Goal: Transaction & Acquisition: Purchase product/service

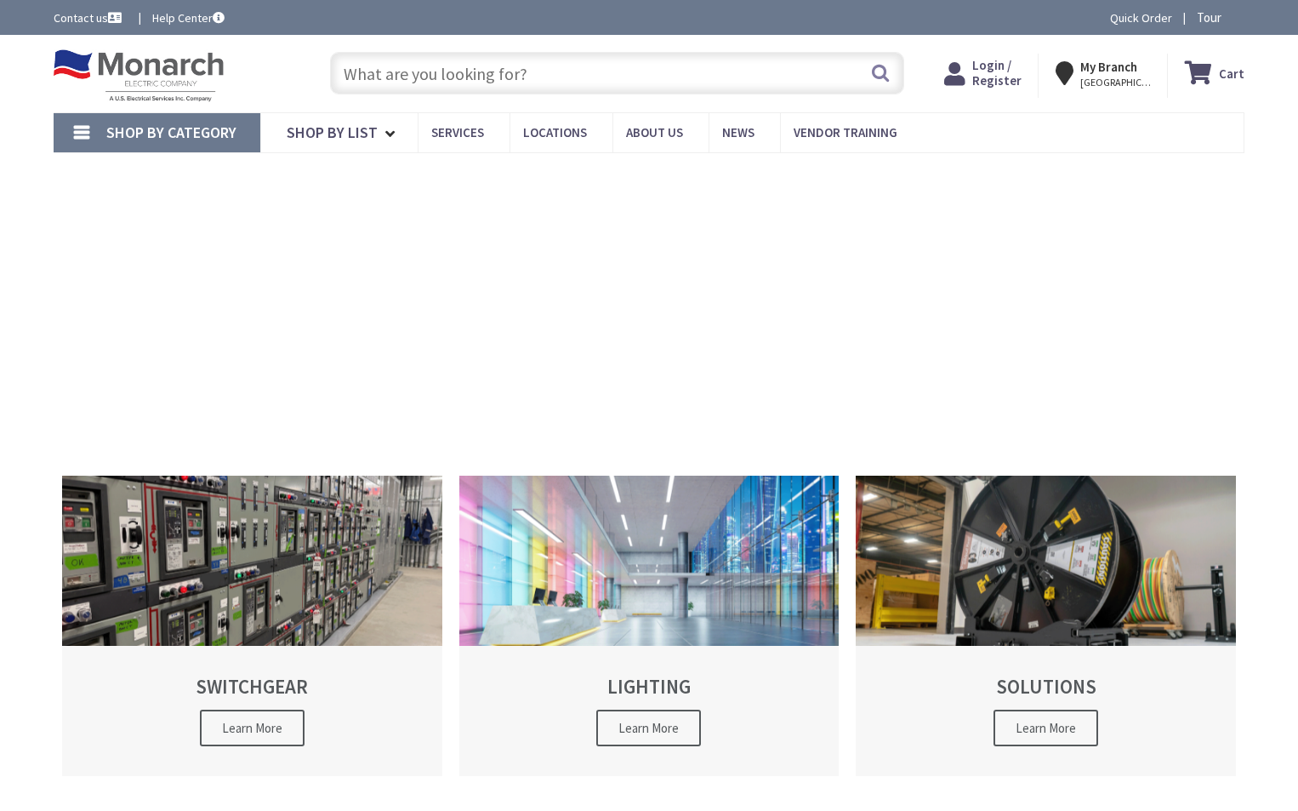
click at [1018, 79] on span "Login / Register" at bounding box center [996, 72] width 49 height 31
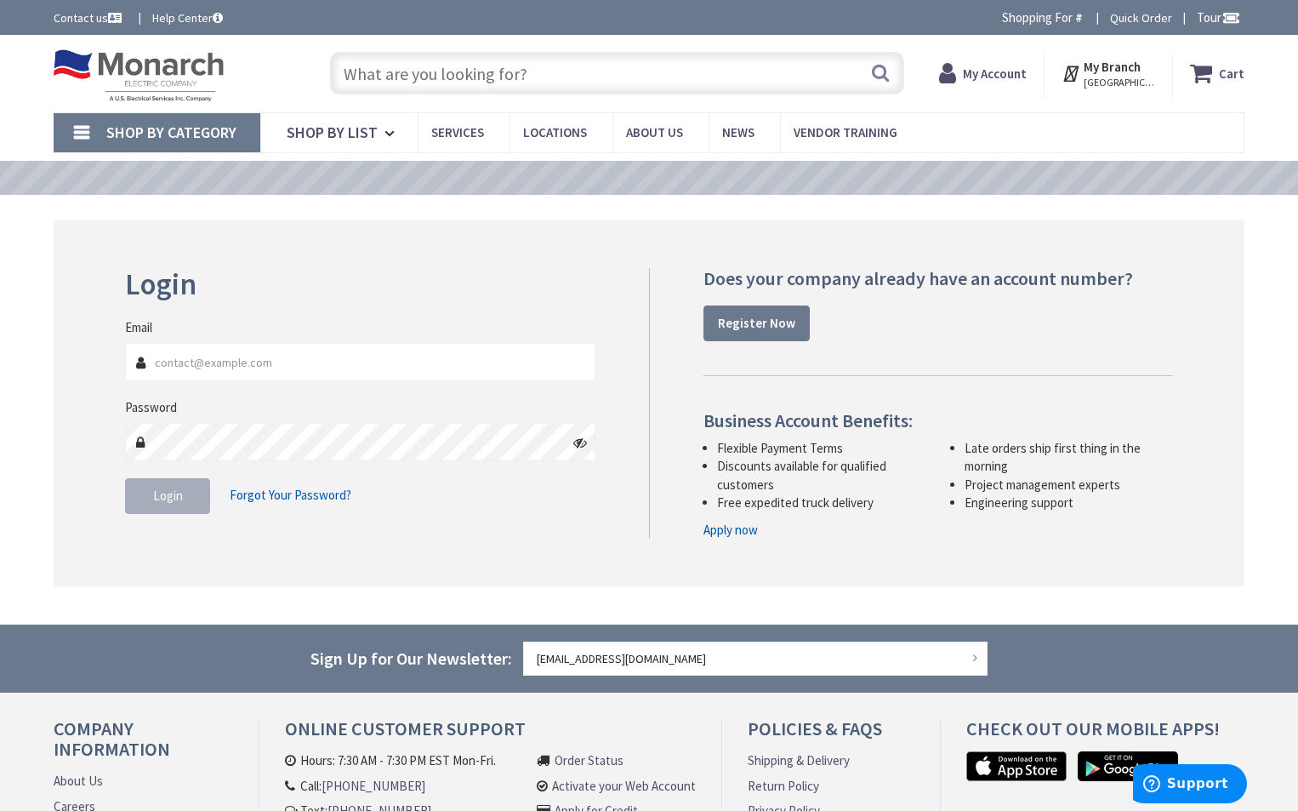
type input "stevef@spinellacontracting.com"
click at [128, 511] on button "Login" at bounding box center [167, 496] width 85 height 36
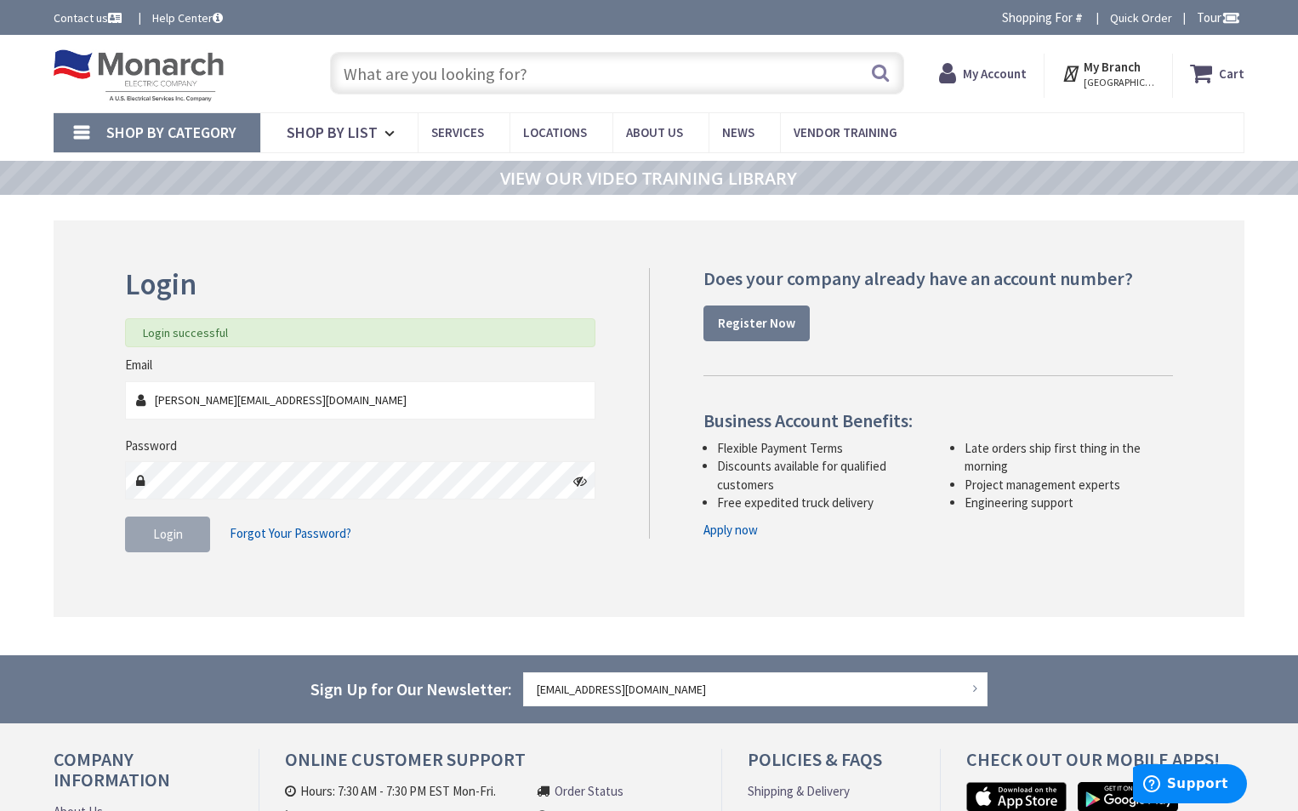
click at [224, 137] on span "Shop By Category" at bounding box center [171, 132] width 130 height 20
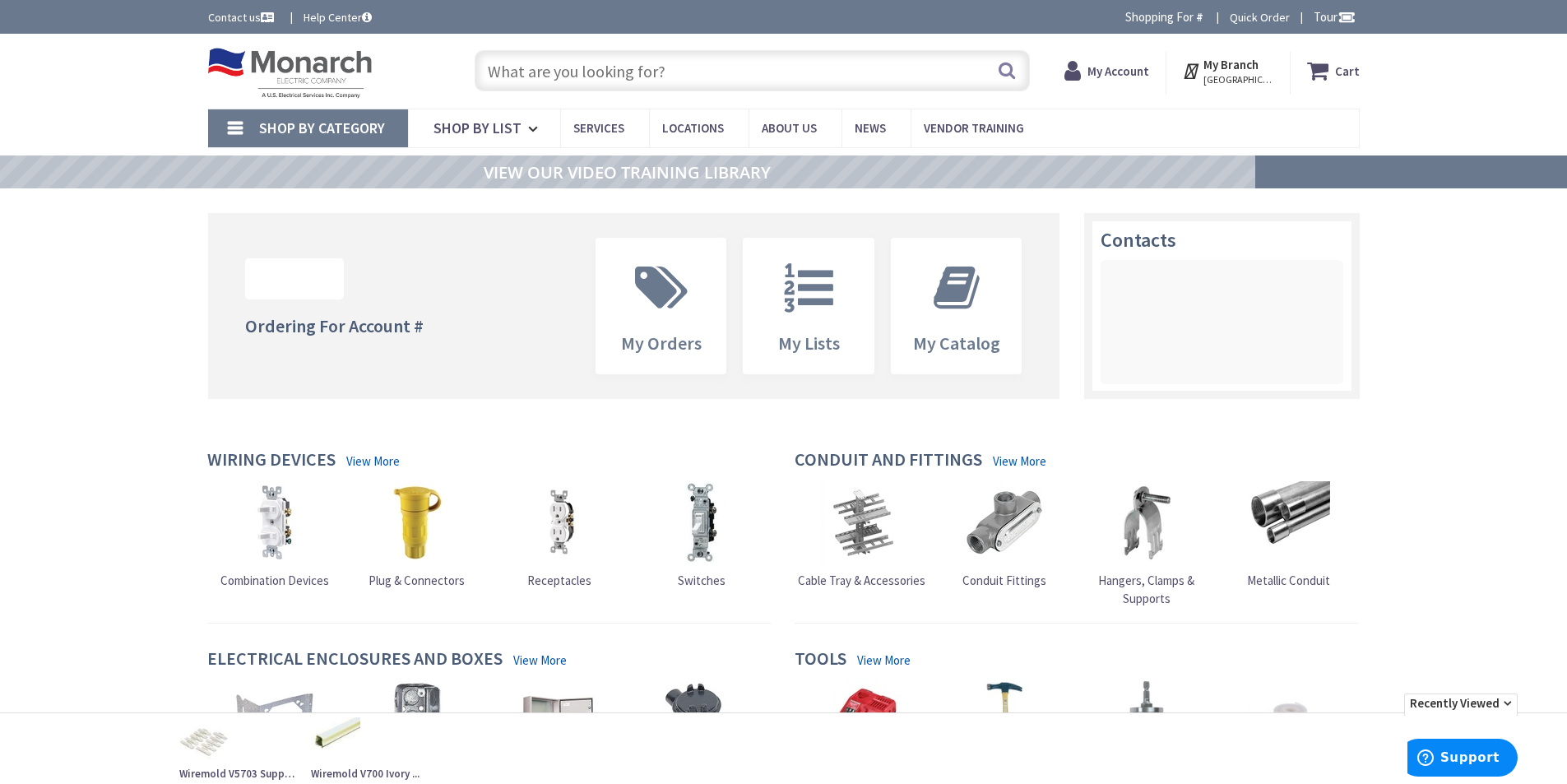
click at [328, 122] on span "Shop By Category" at bounding box center [322, 128] width 126 height 19
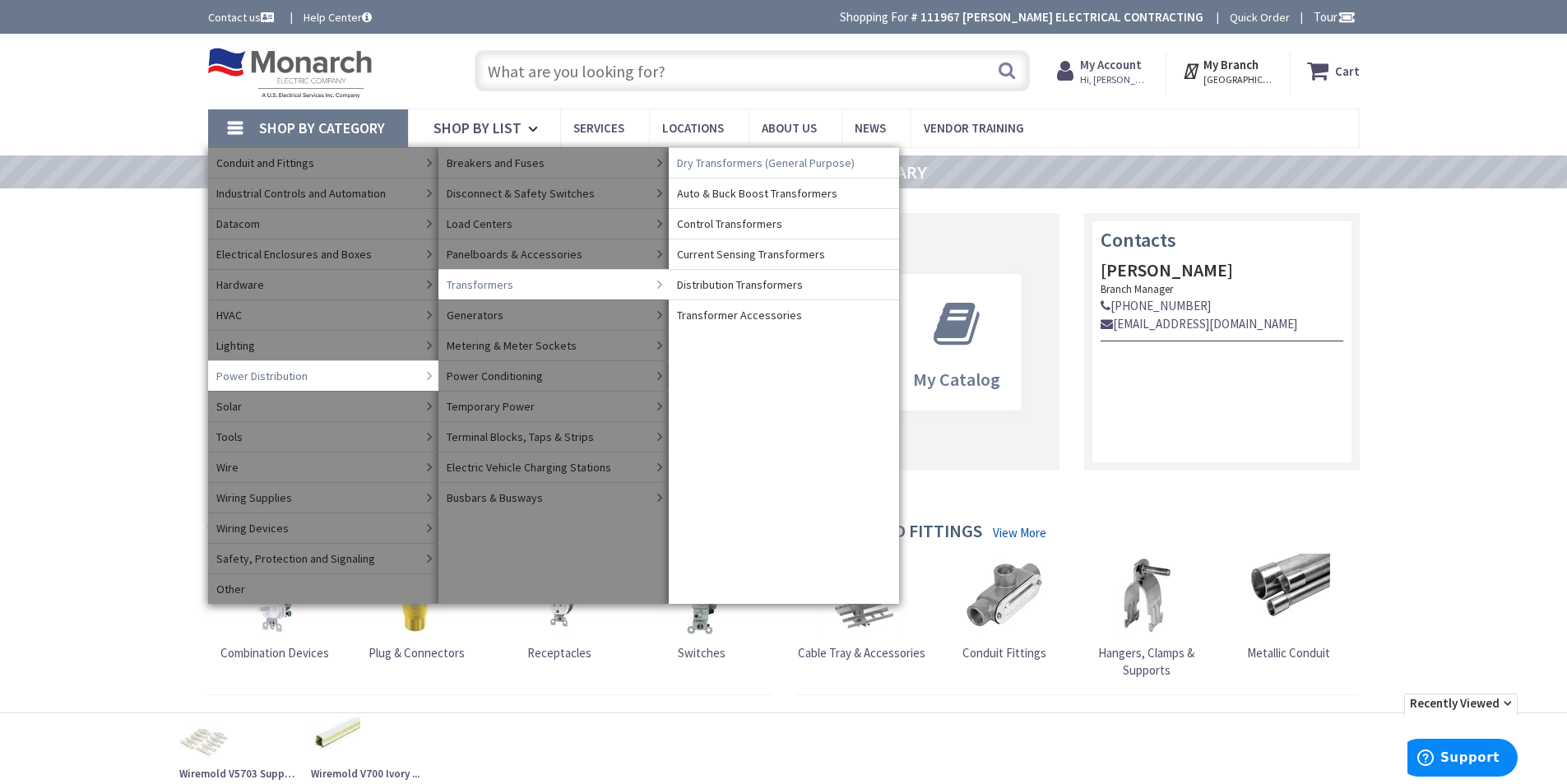
click at [766, 162] on span "Dry Transformers (General Purpose)" at bounding box center [766, 162] width 178 height 16
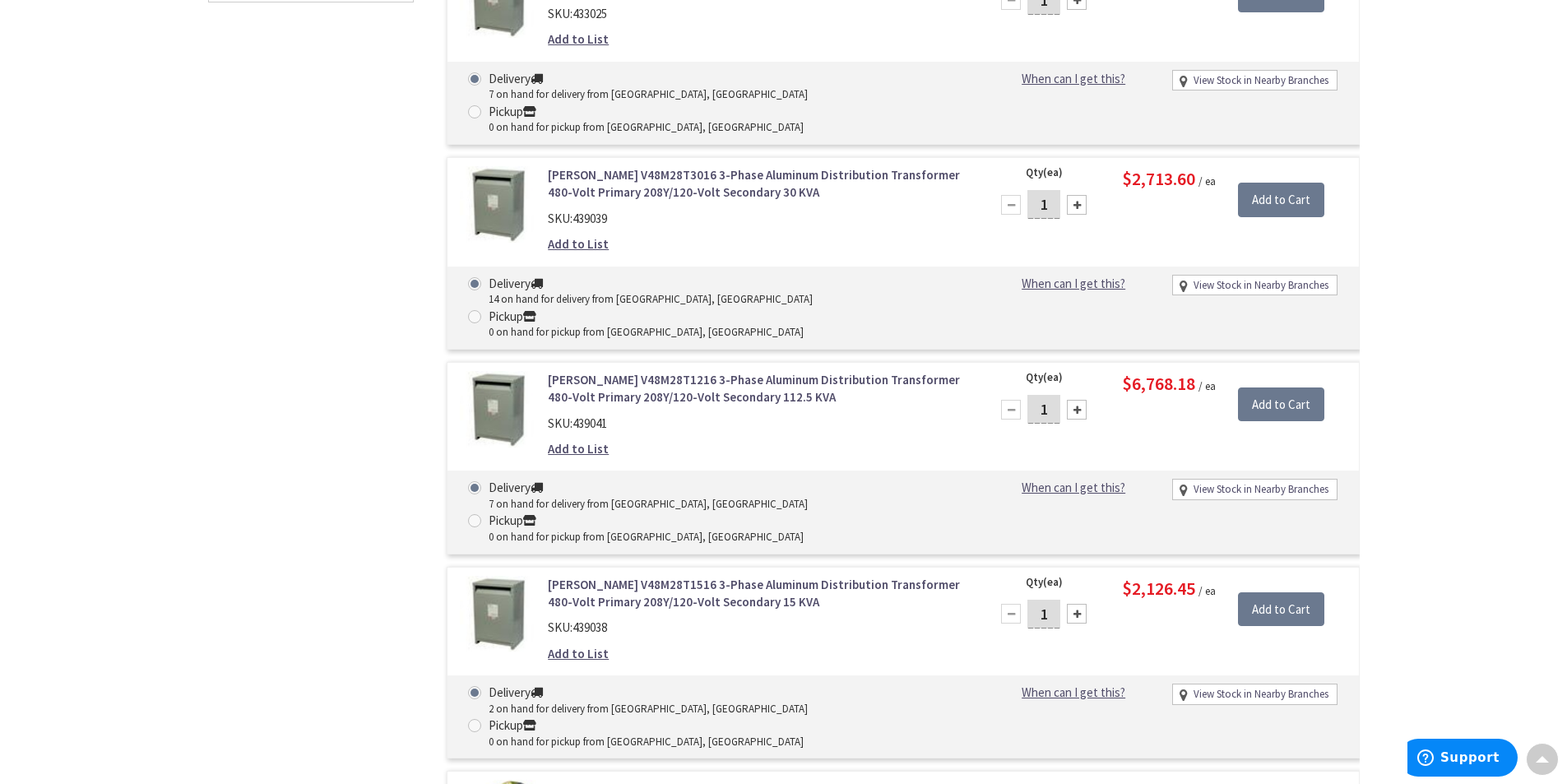
scroll to position [247, 0]
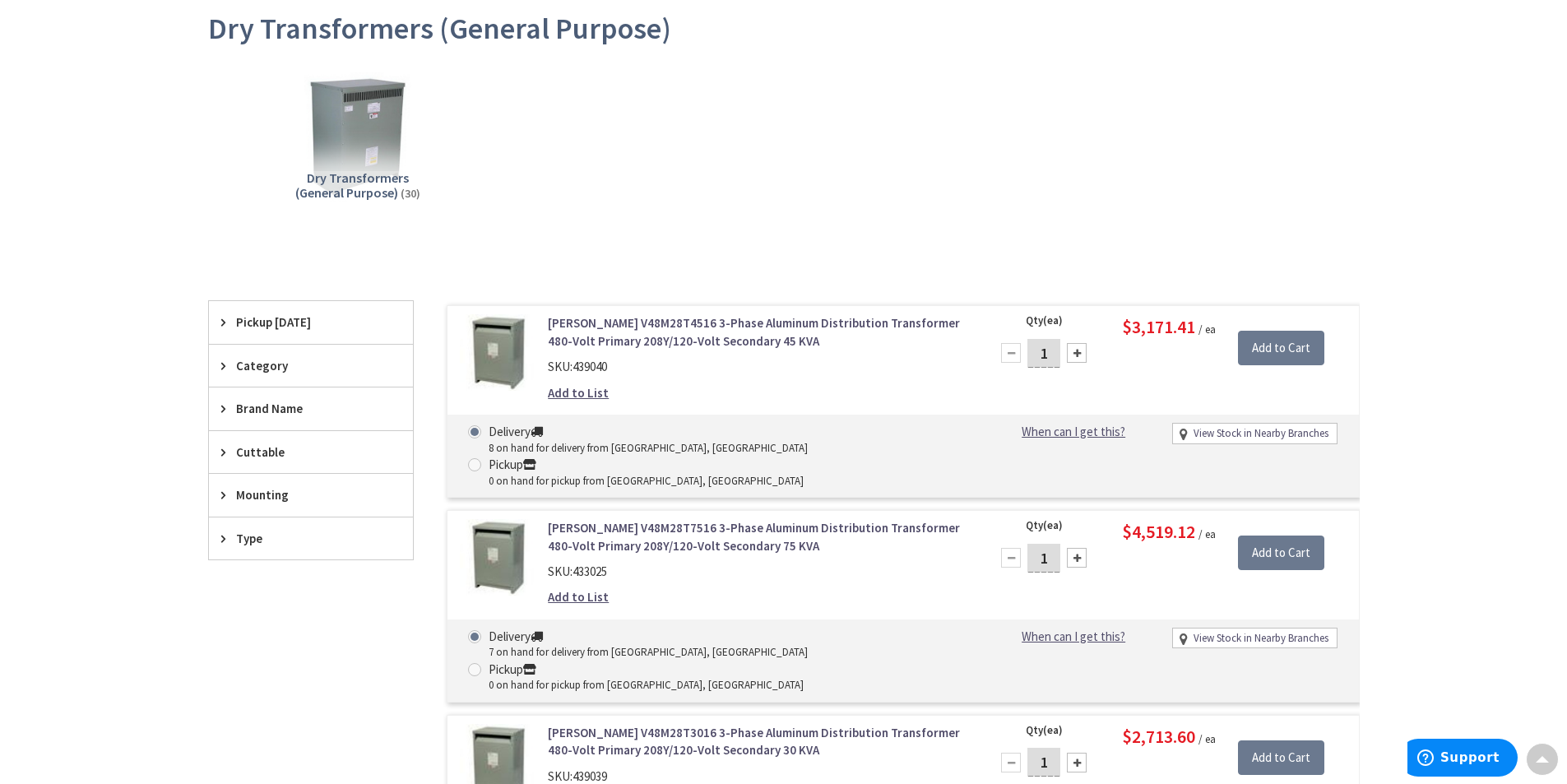
click at [222, 539] on icon at bounding box center [227, 537] width 13 height 13
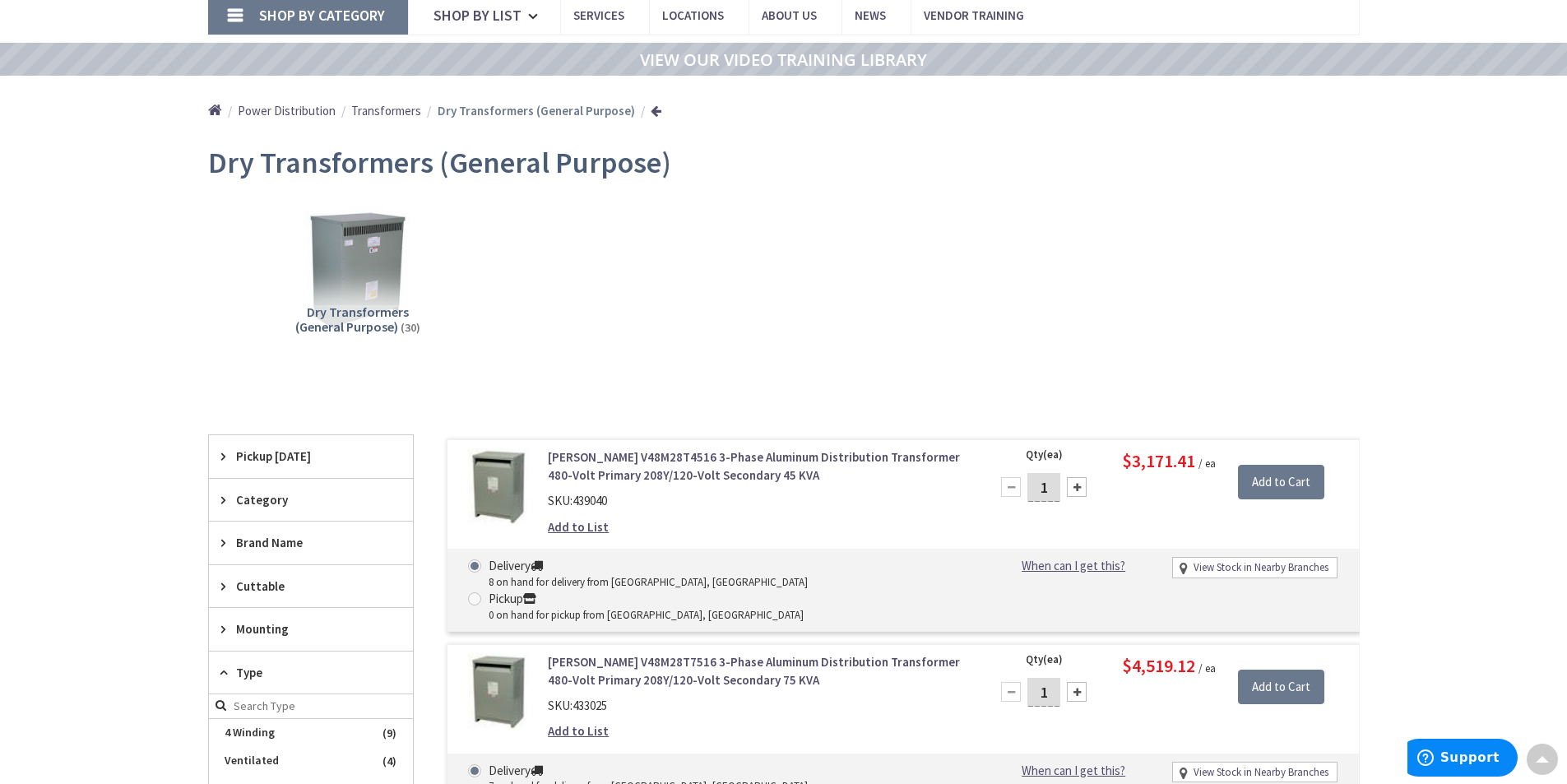
scroll to position [85, 0]
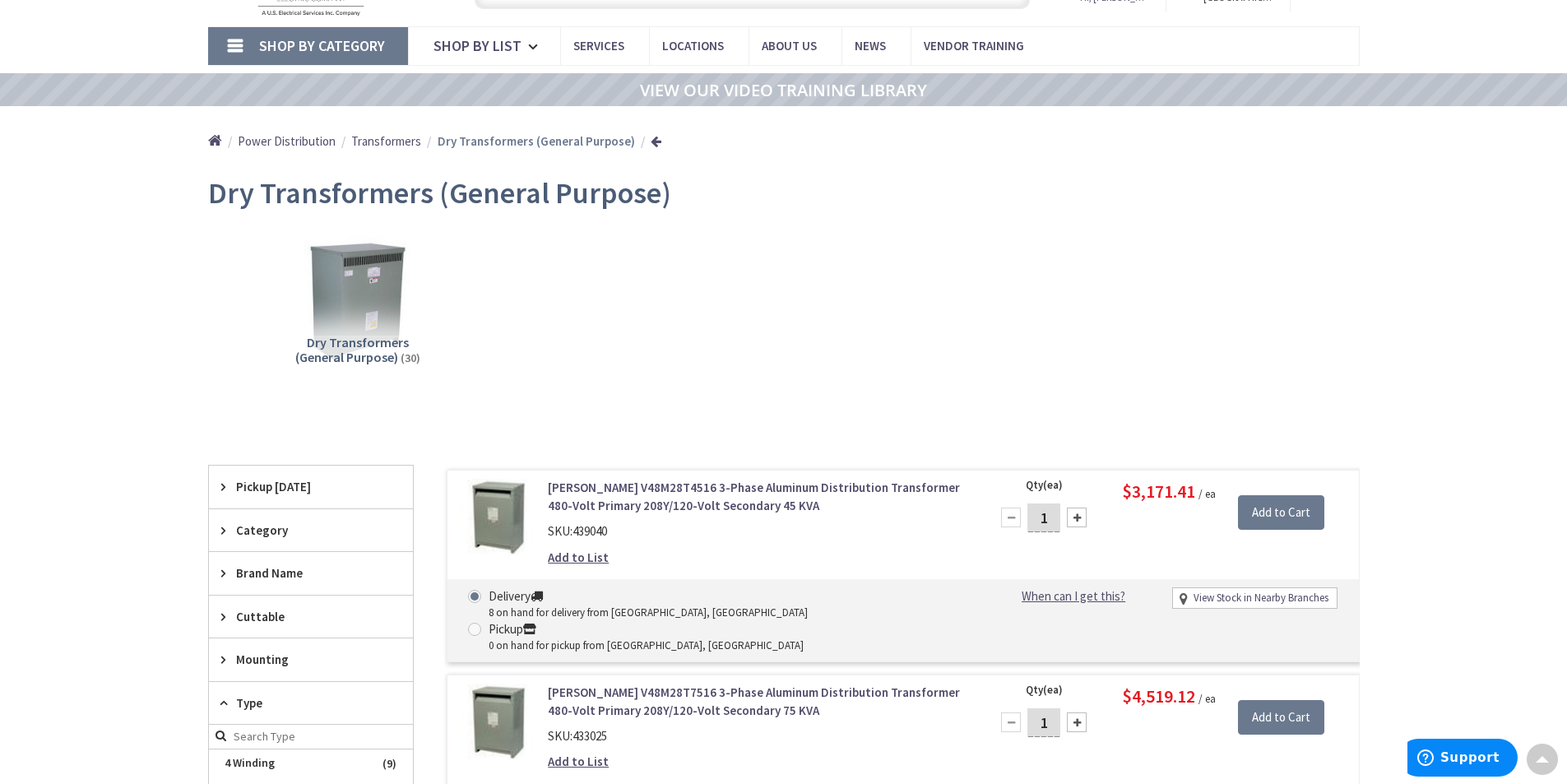
click at [278, 48] on span "Shop By Category" at bounding box center [322, 45] width 126 height 19
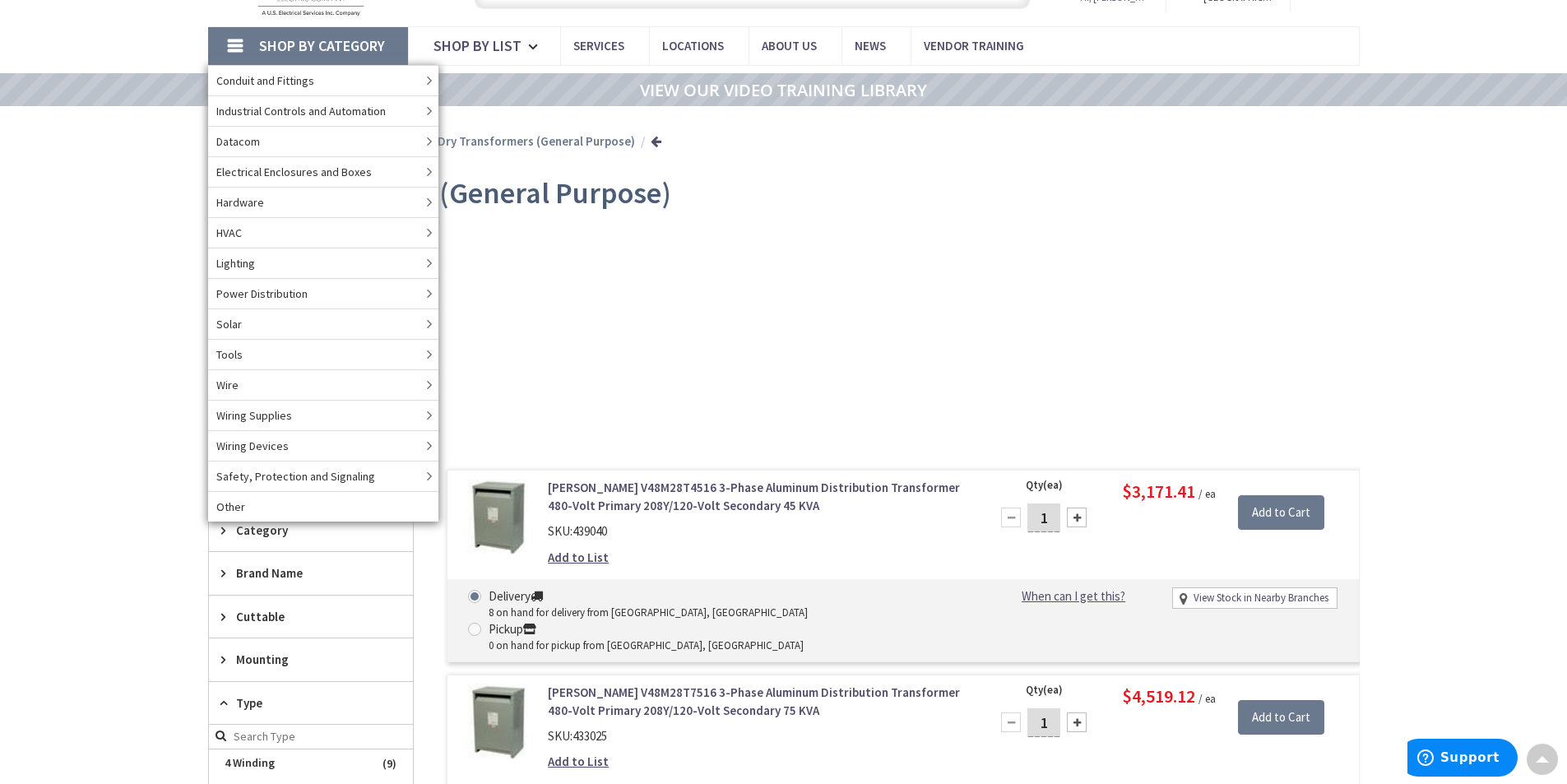
click at [617, 229] on div "Dry Transformers (General Purpose) (30)" at bounding box center [784, 313] width 1094 height 177
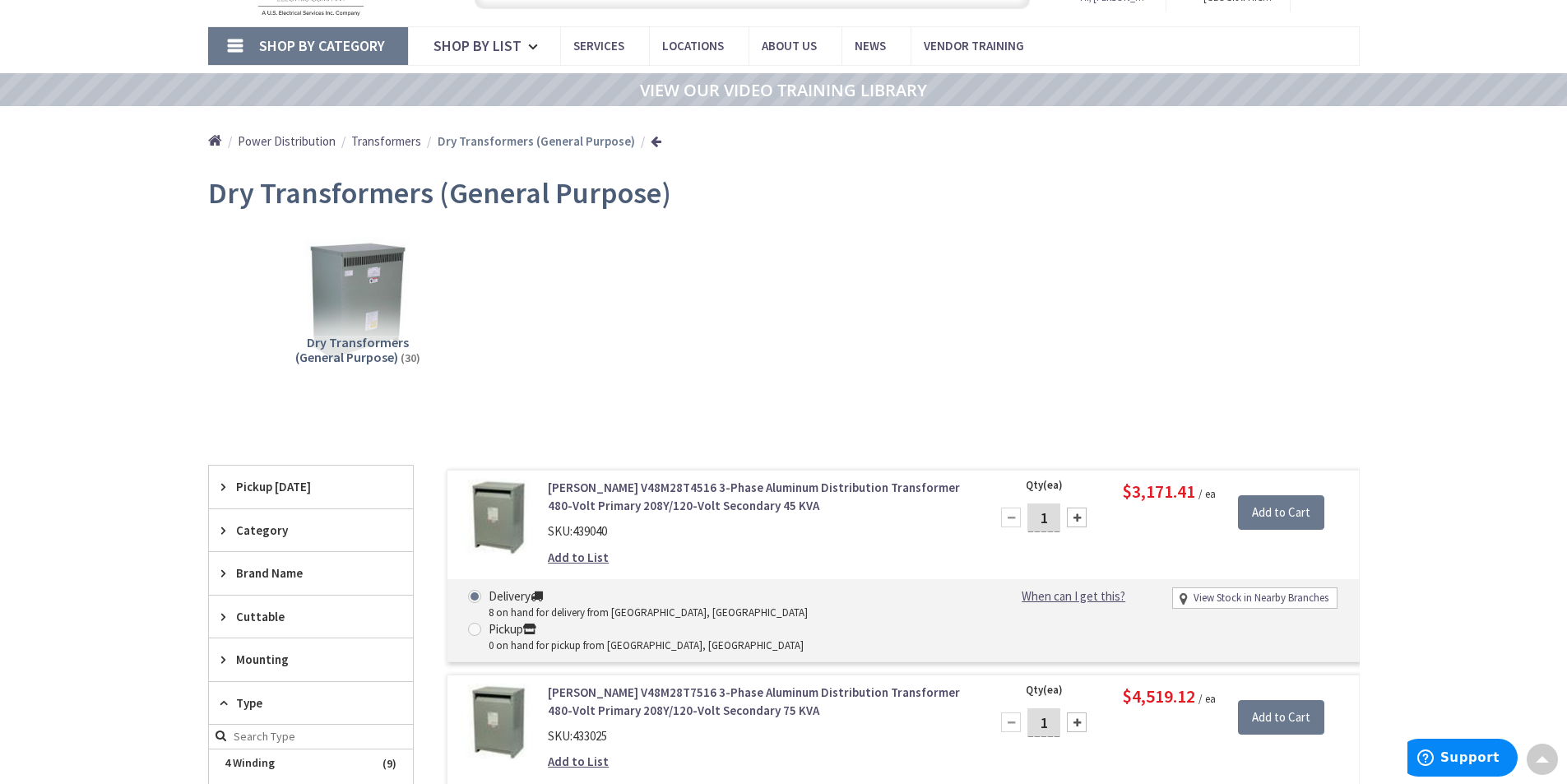
click at [370, 141] on span "Transformers" at bounding box center [386, 141] width 70 height 15
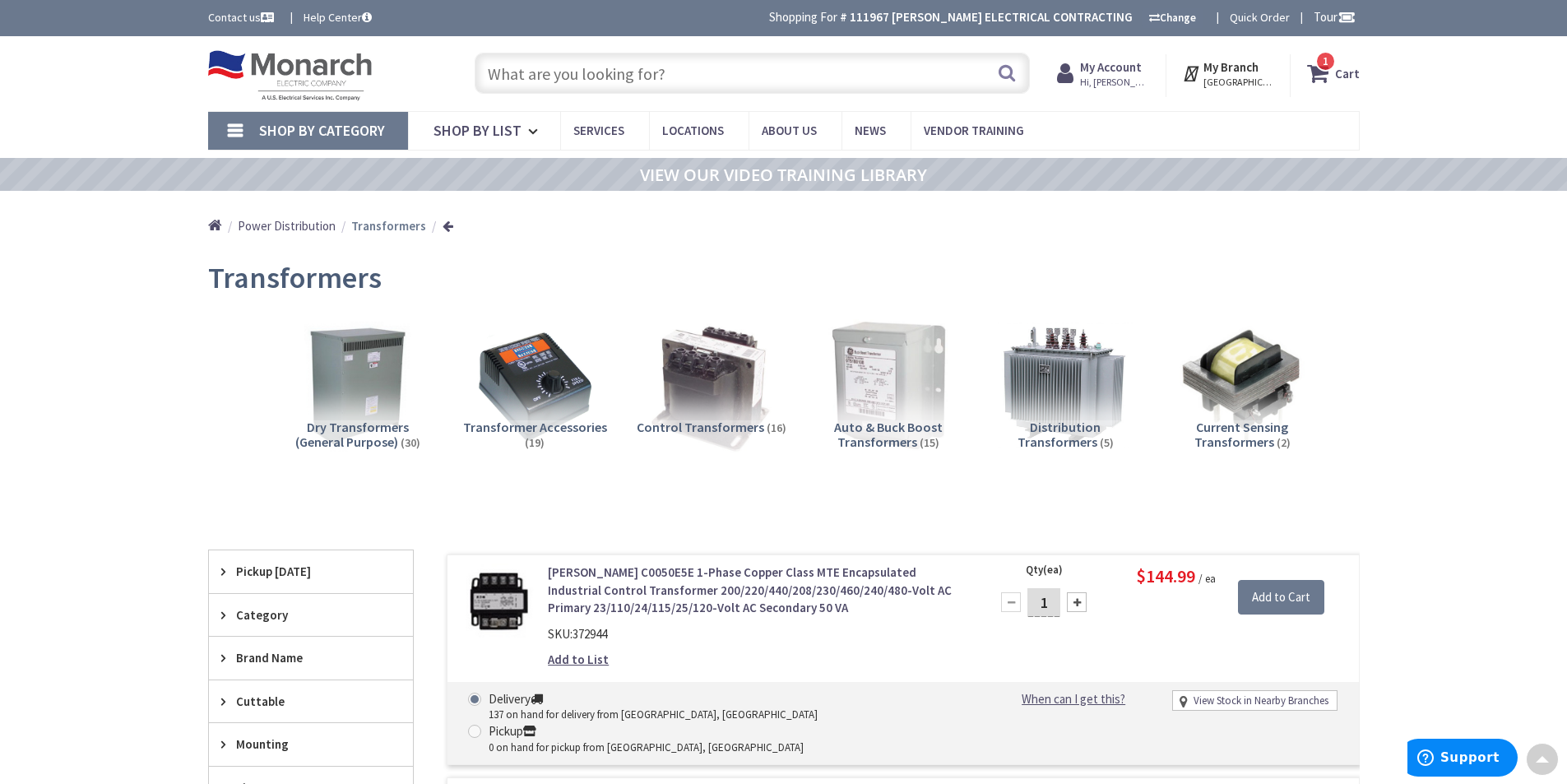
drag, startPoint x: 333, startPoint y: 377, endPoint x: 310, endPoint y: 186, distance: 192.4
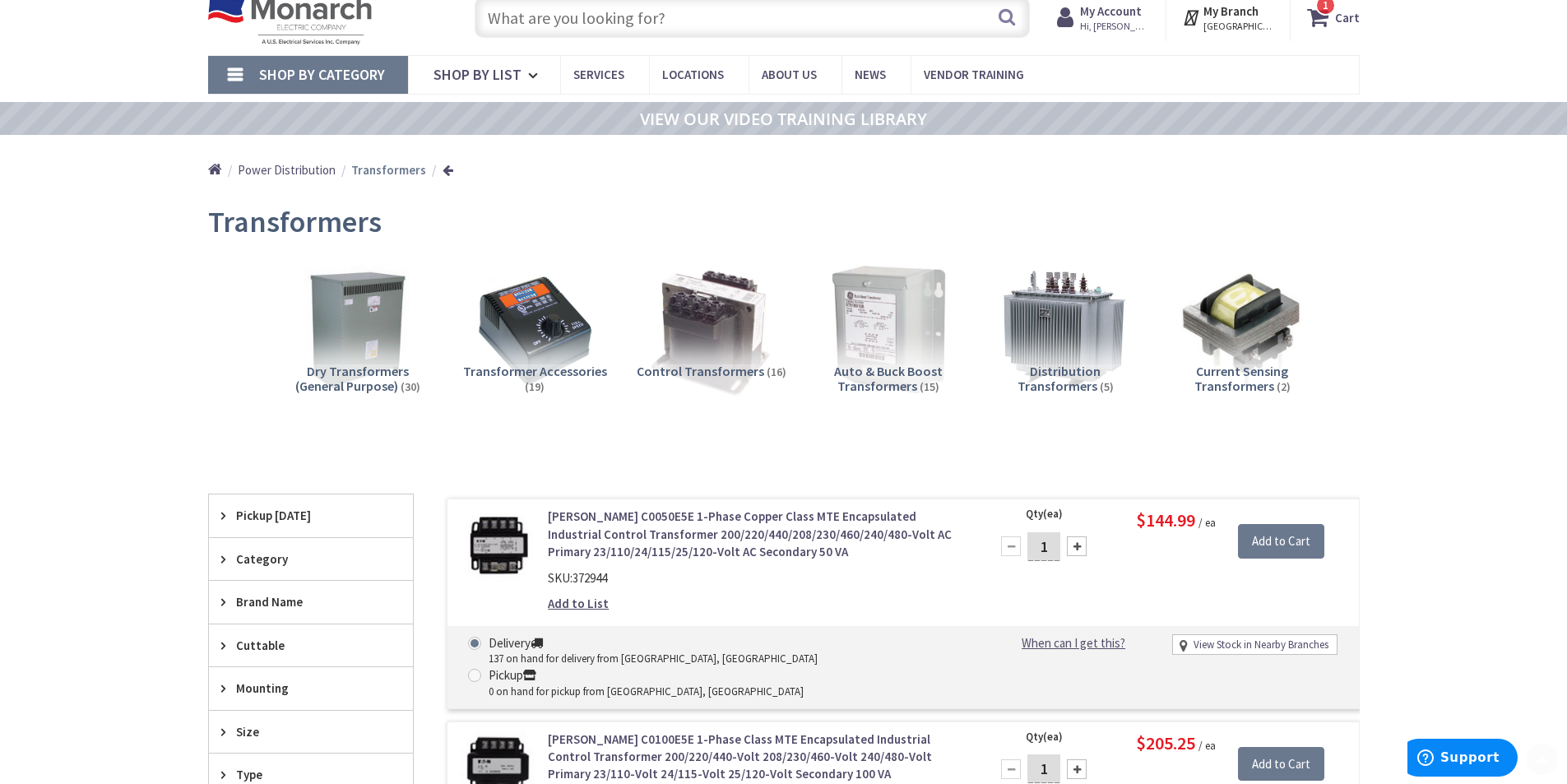
scroll to position [164, 0]
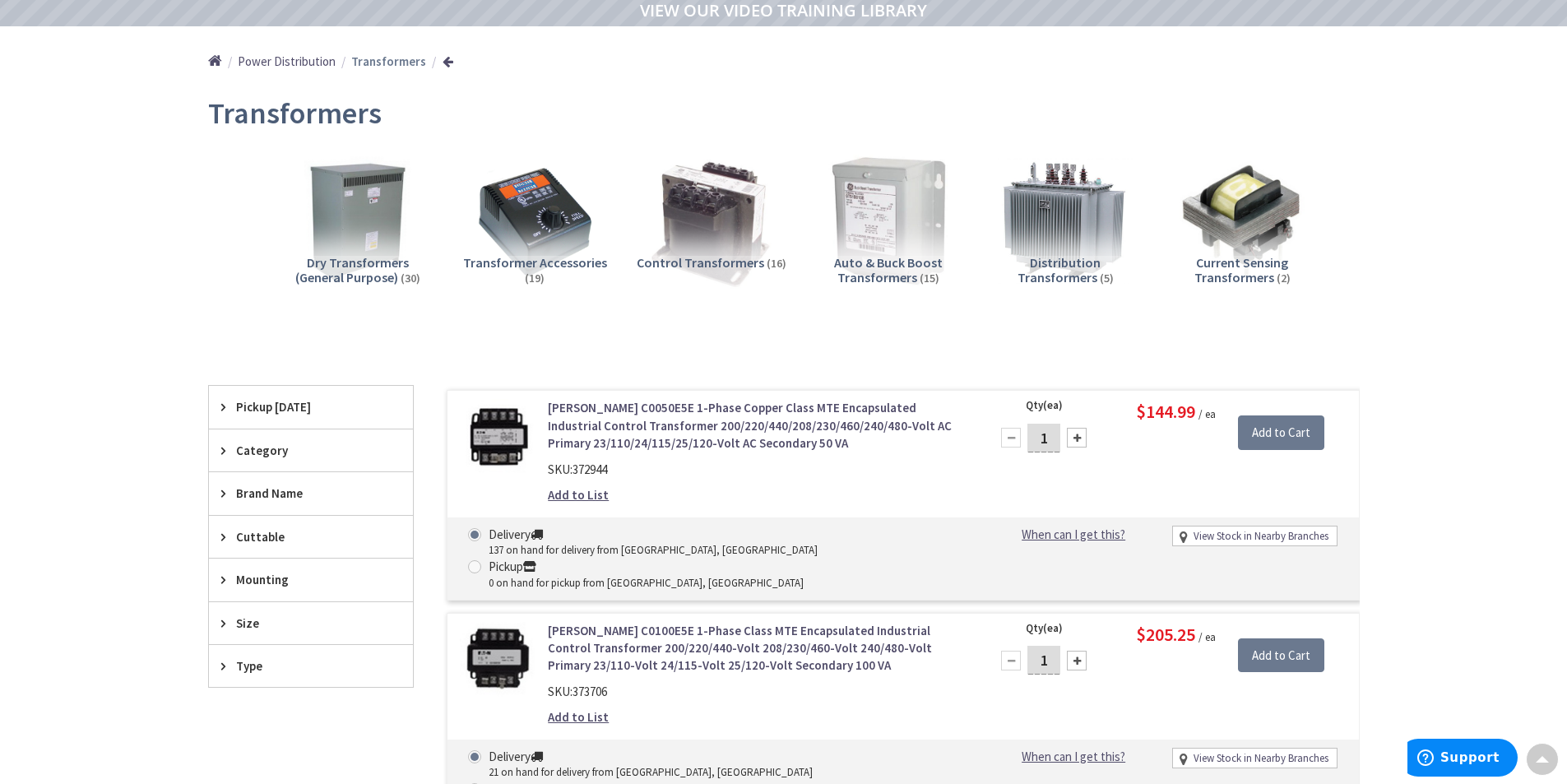
click at [878, 273] on span "Auto & Buck Boost Transformers" at bounding box center [888, 270] width 108 height 31
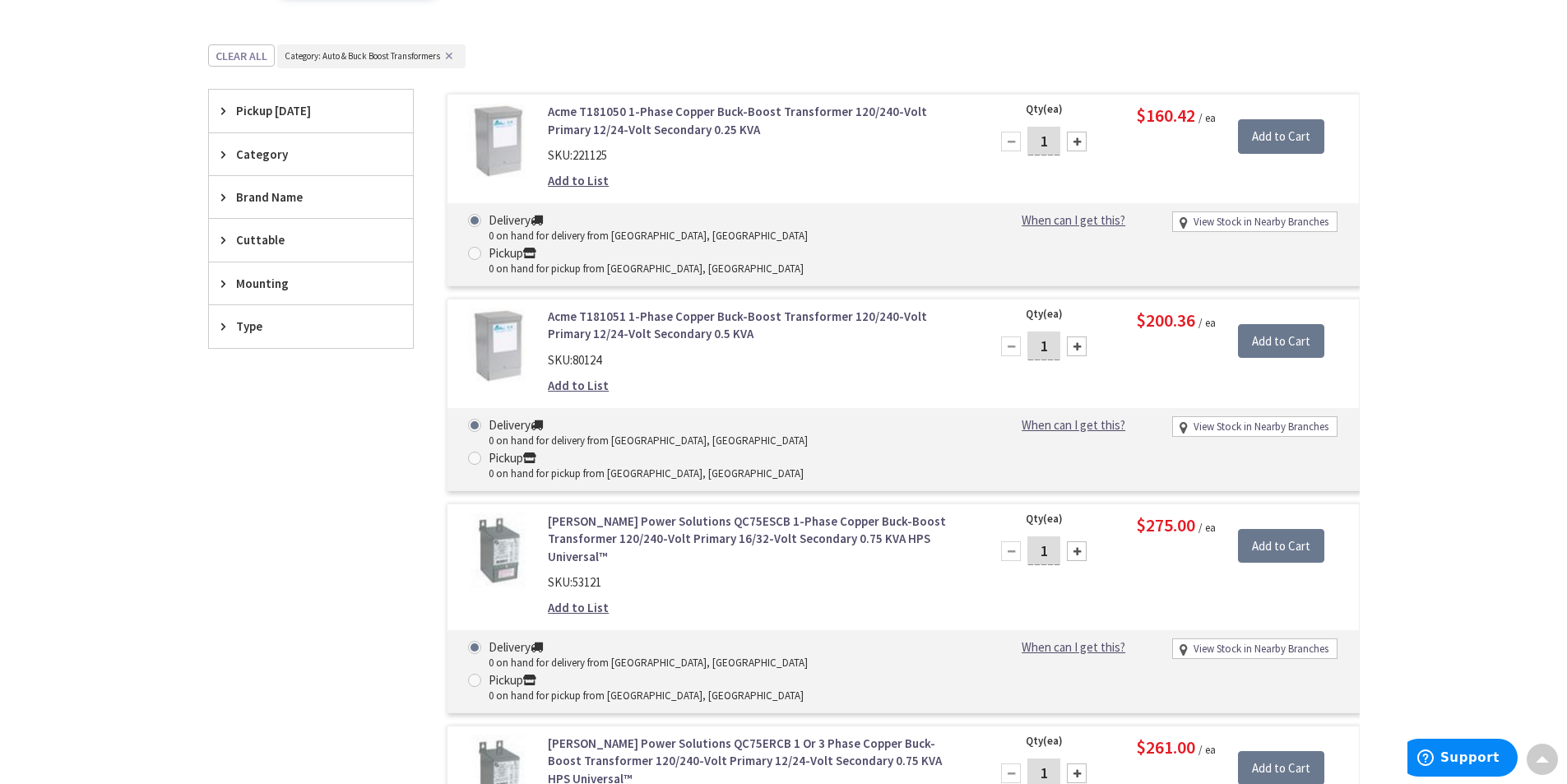
scroll to position [0, 0]
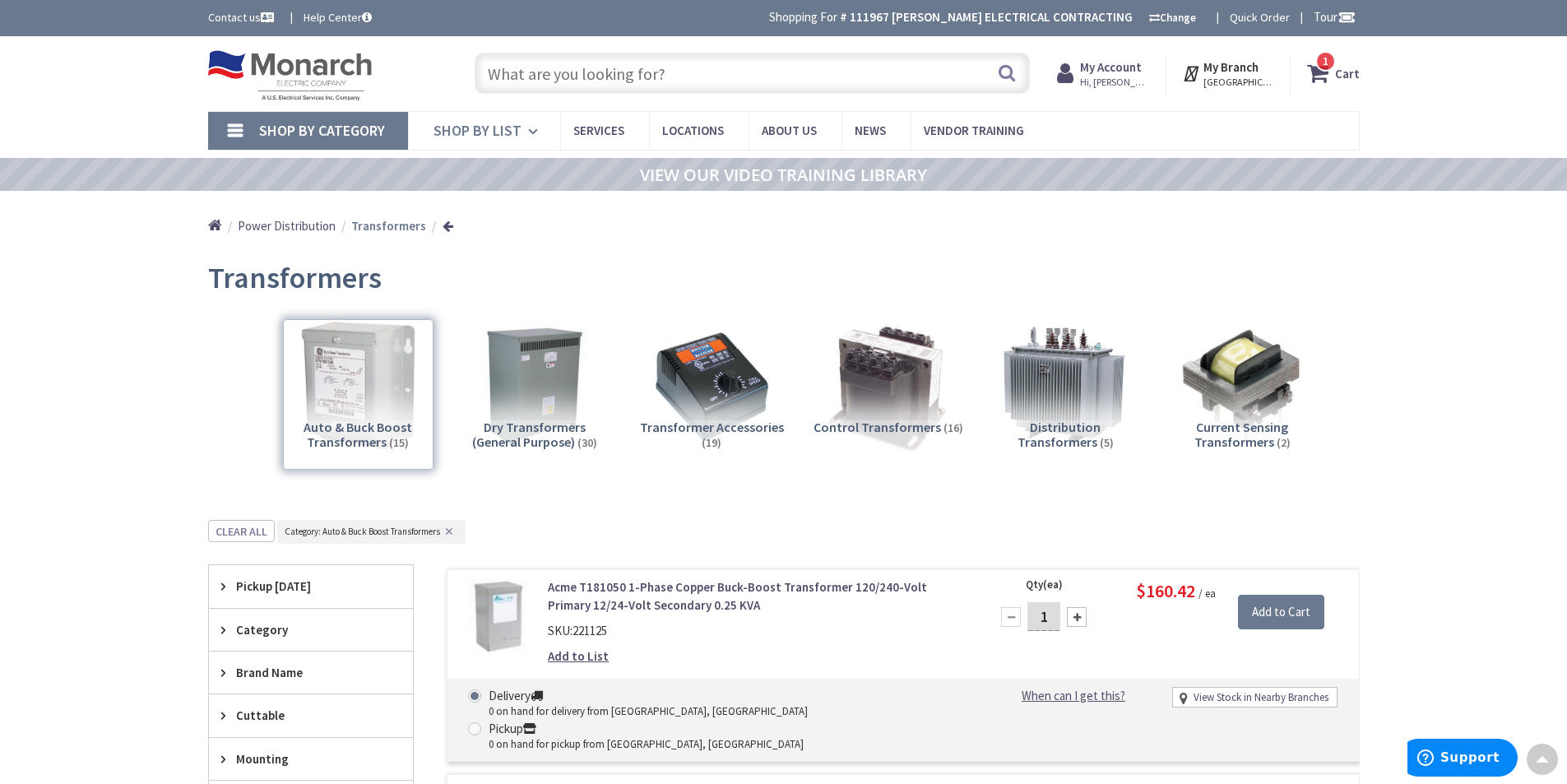
drag, startPoint x: 412, startPoint y: 356, endPoint x: 435, endPoint y: 127, distance: 230.2
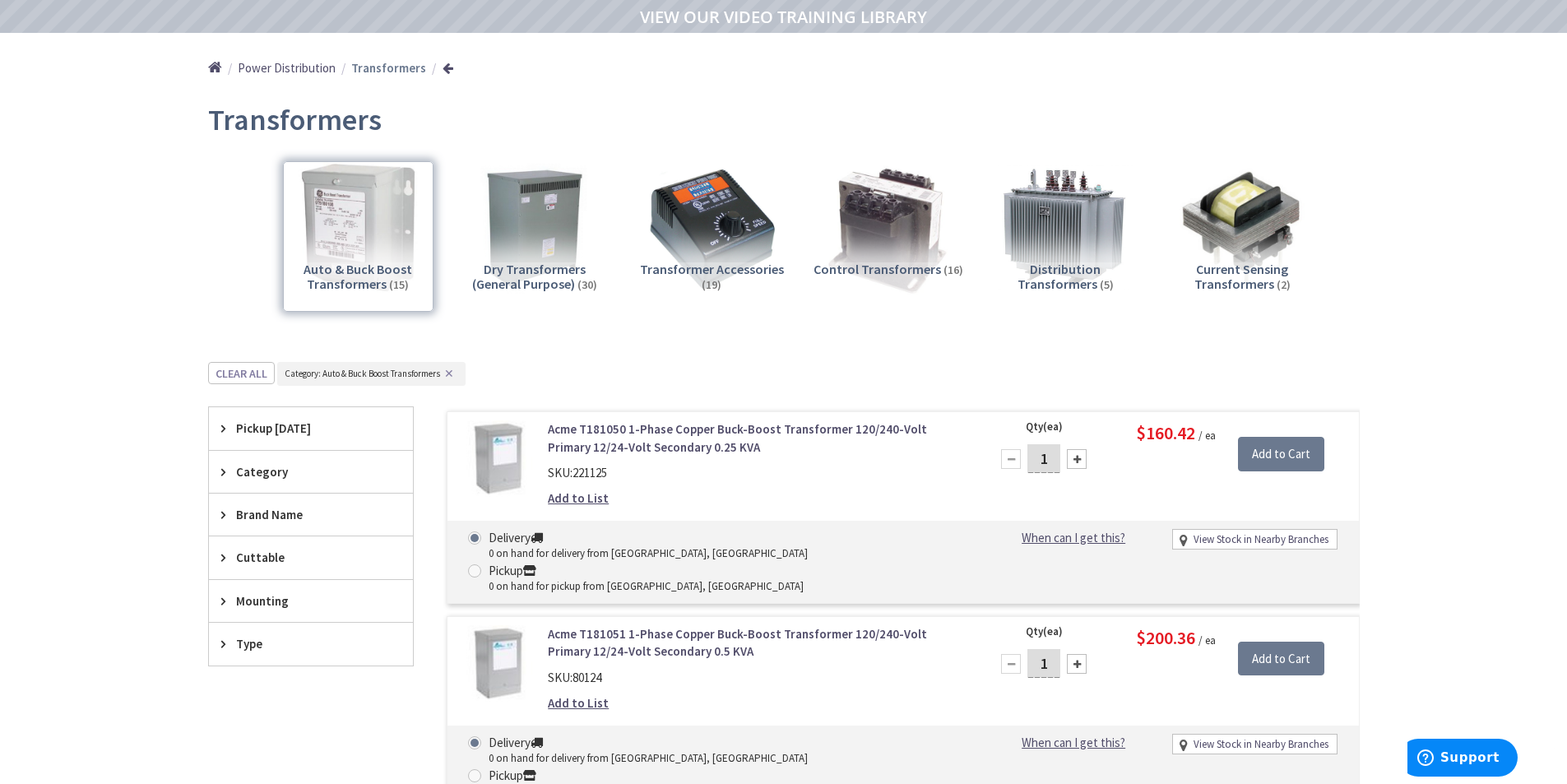
scroll to position [164, 0]
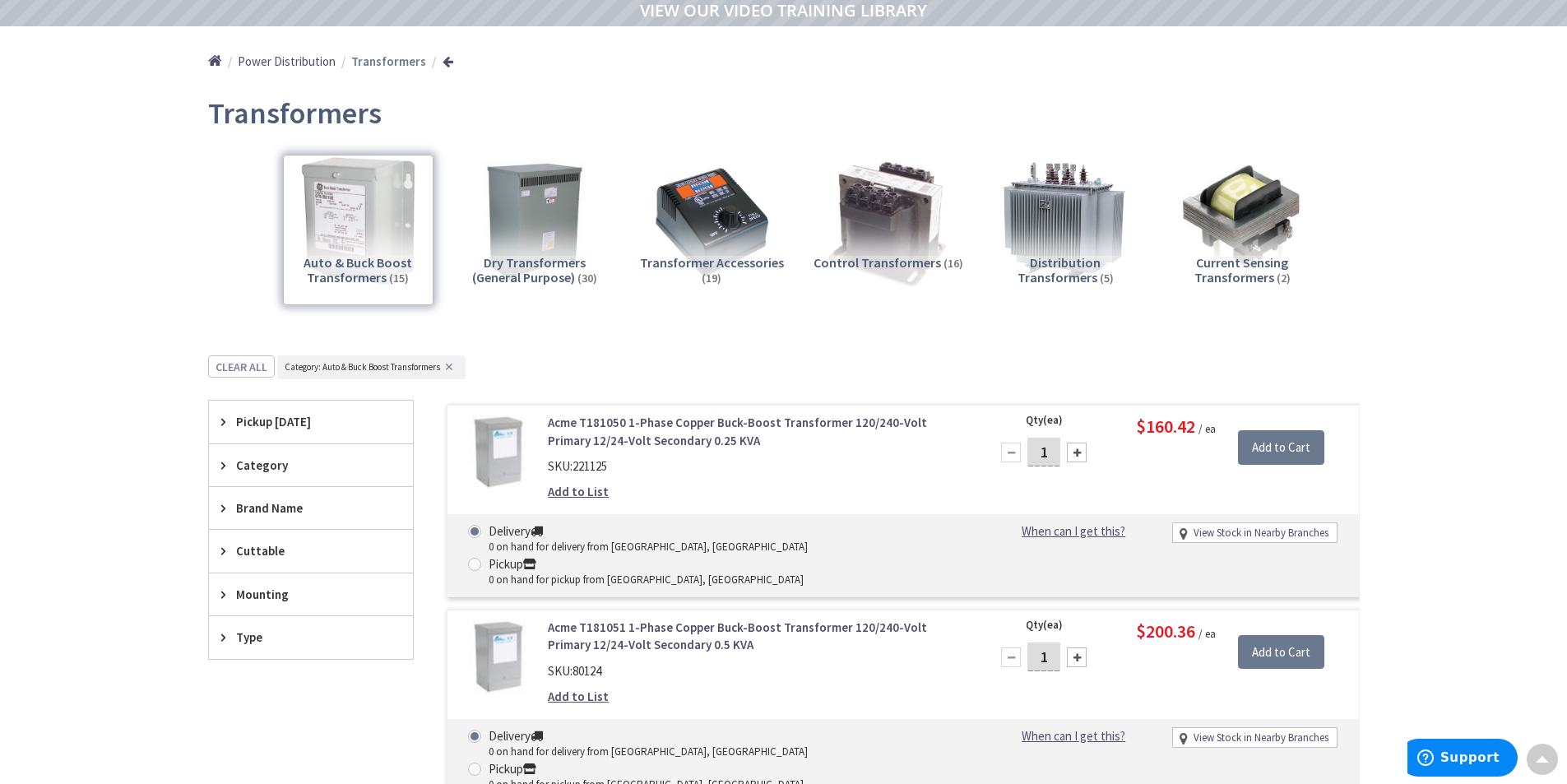
click at [1074, 264] on span "Distribution Transformers" at bounding box center [1059, 270] width 84 height 31
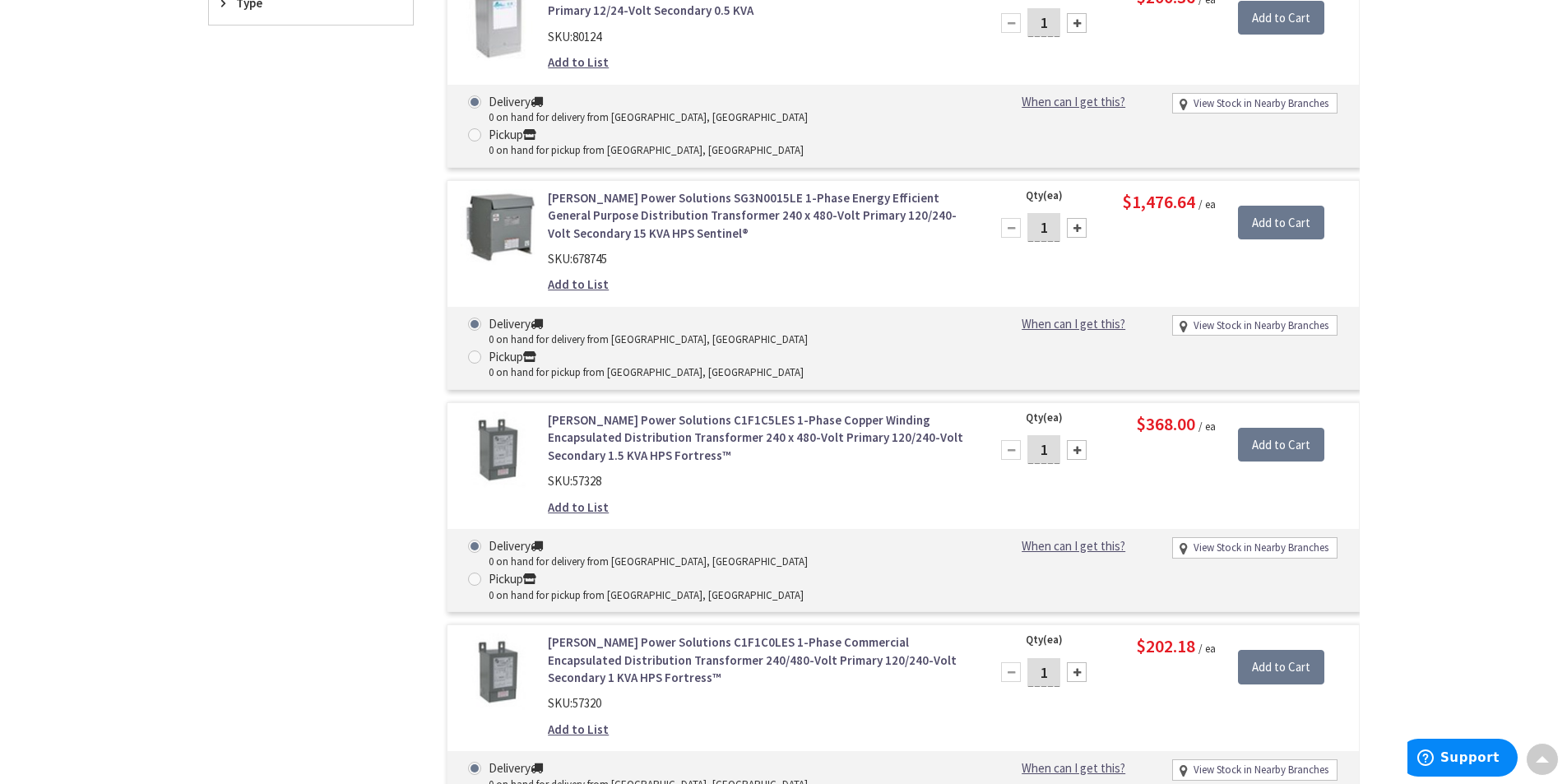
scroll to position [849, 0]
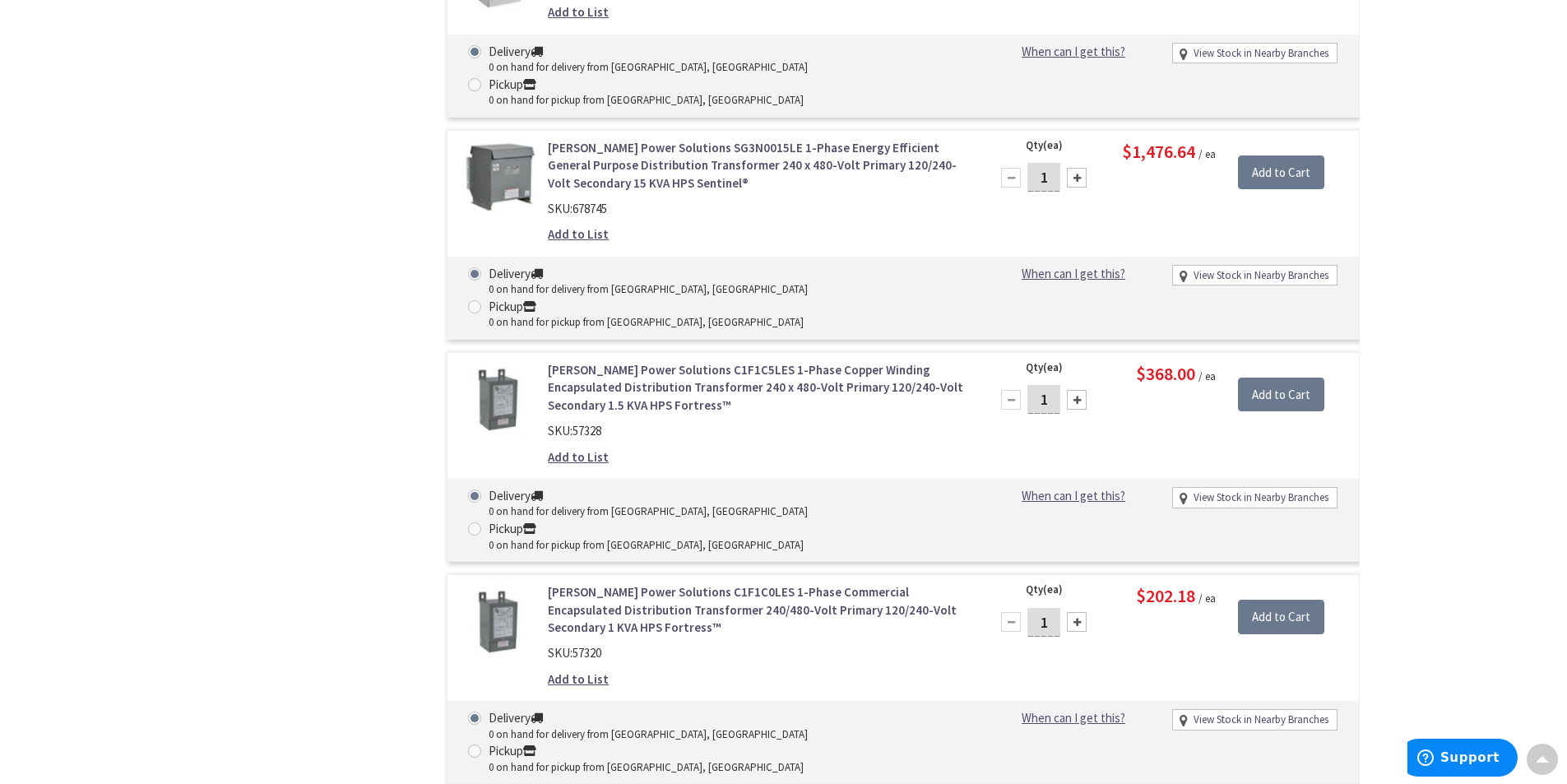
click at [603, 361] on link "[PERSON_NAME] Power Solutions C1F1C5LES 1-Phase Copper Winding Encapsulated Dis…" at bounding box center [756, 387] width 419 height 52
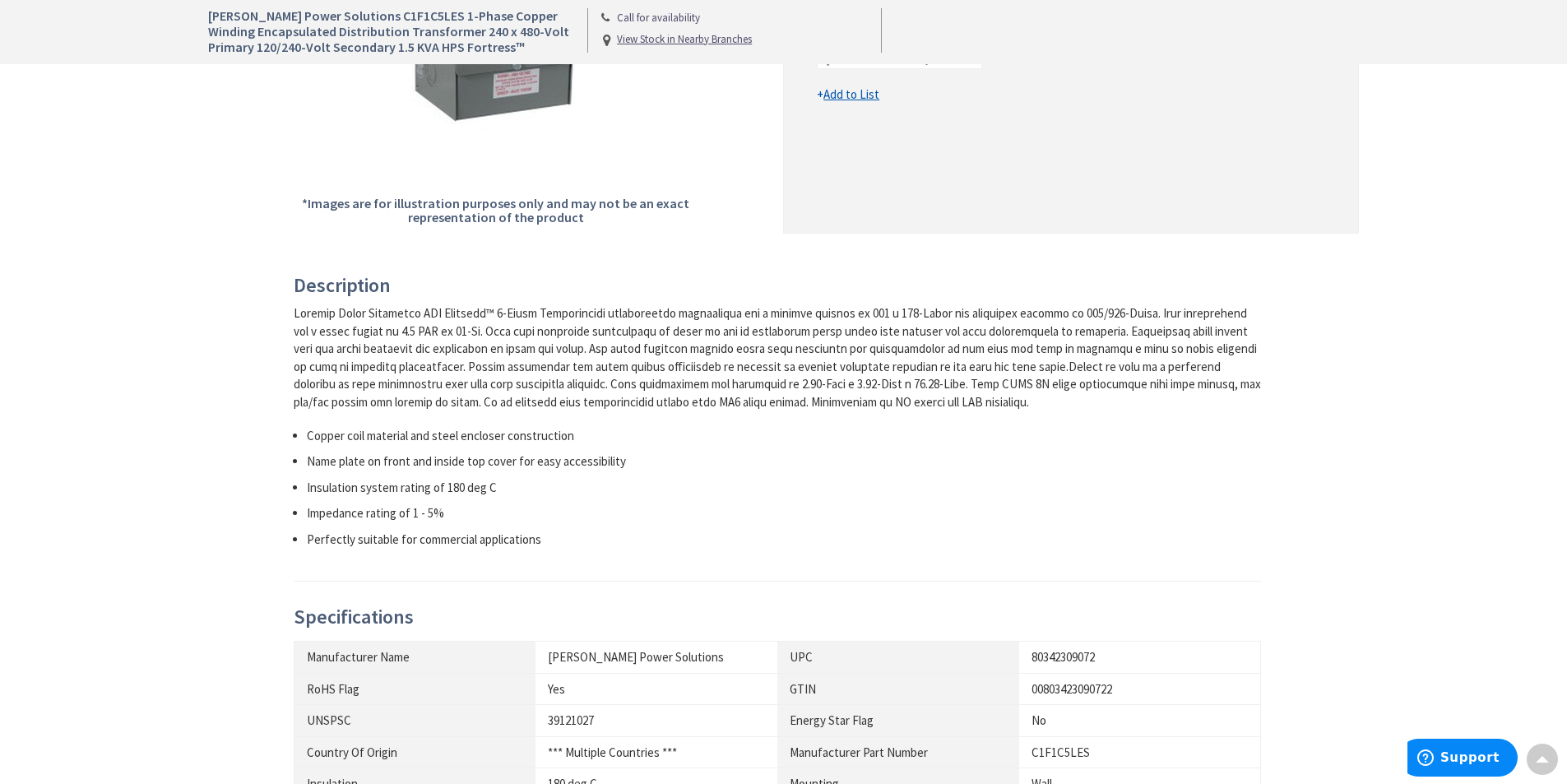
scroll to position [493, 0]
